Goal: Task Accomplishment & Management: Manage account settings

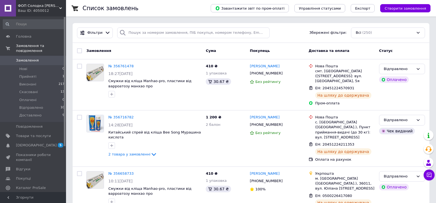
click at [31, 58] on span "Замовлення" at bounding box center [27, 60] width 23 height 5
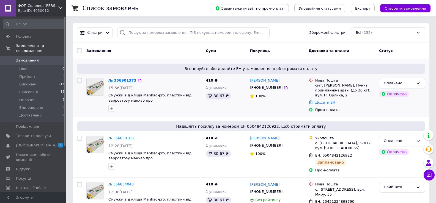
click at [127, 80] on link "№ 356901373" at bounding box center [122, 80] width 28 height 4
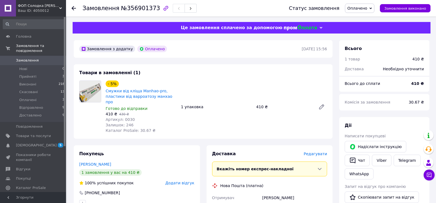
click at [375, 7] on span "Оплачено" at bounding box center [359, 8] width 29 height 9
click at [361, 21] on li "Прийнято" at bounding box center [360, 19] width 29 height 8
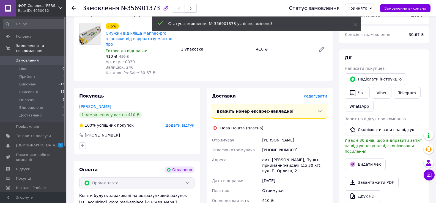
scroll to position [132, 0]
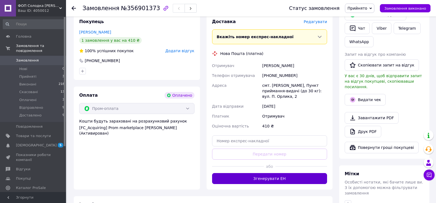
click at [294, 173] on button "Згенерувати ЕН" at bounding box center [269, 178] width 115 height 11
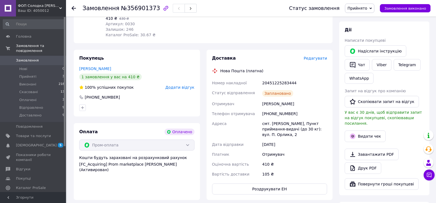
scroll to position [82, 0]
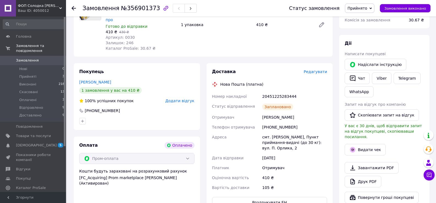
click at [74, 8] on use at bounding box center [74, 8] width 4 height 4
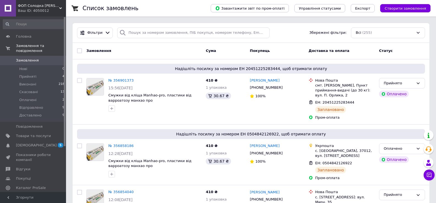
click at [36, 58] on span "Замовлення" at bounding box center [33, 60] width 35 height 5
